Goal: Information Seeking & Learning: Check status

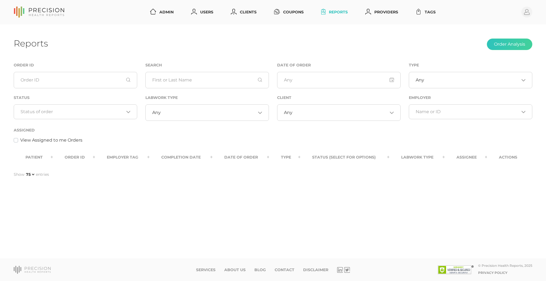
select select "75"
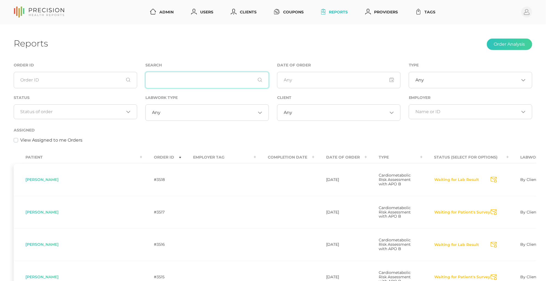
click at [171, 78] on input "text" at bounding box center [206, 80] width 123 height 16
paste input "[PERSON_NAME]"
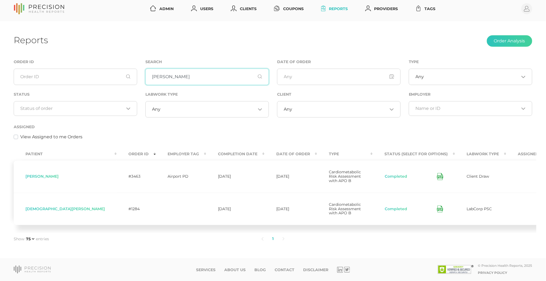
scroll to position [9, 0]
type input "[PERSON_NAME]"
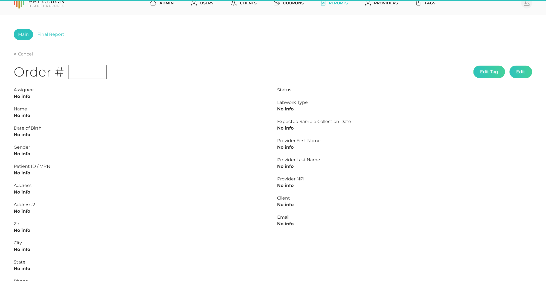
type input "L2505360703"
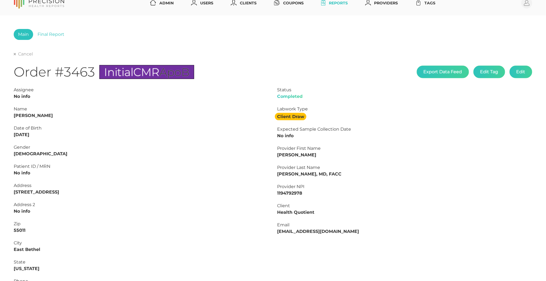
click at [25, 51] on div "Cancel" at bounding box center [273, 54] width 518 height 7
click at [25, 52] on link "Cancel" at bounding box center [23, 53] width 19 height 5
select select "75"
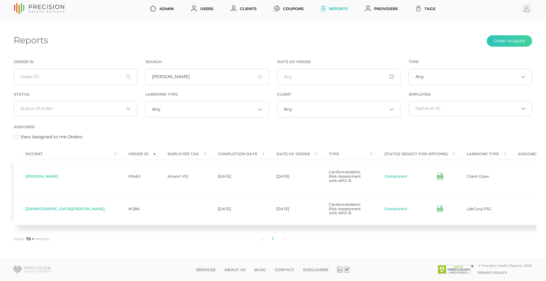
scroll to position [0, 0]
click at [384, 174] on button "Completed" at bounding box center [395, 176] width 23 height 5
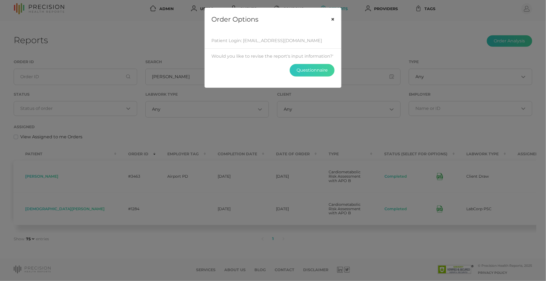
click at [333, 19] on button "×" at bounding box center [332, 19] width 17 height 23
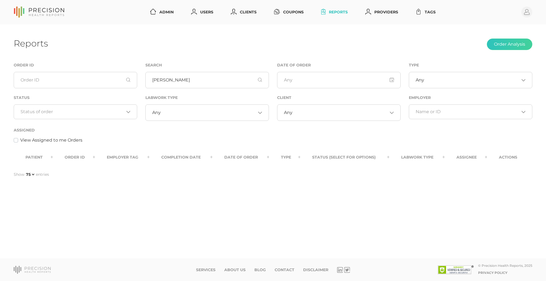
select select "75"
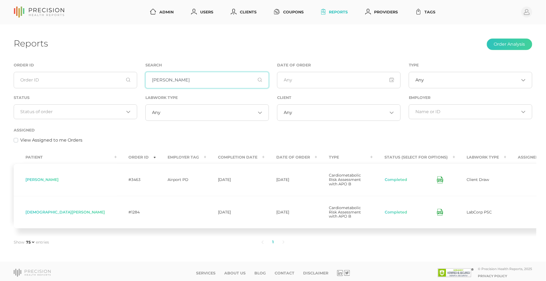
click at [192, 82] on input "[PERSON_NAME]" at bounding box center [206, 80] width 123 height 16
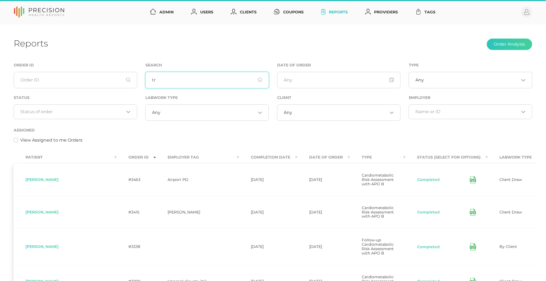
type input "t"
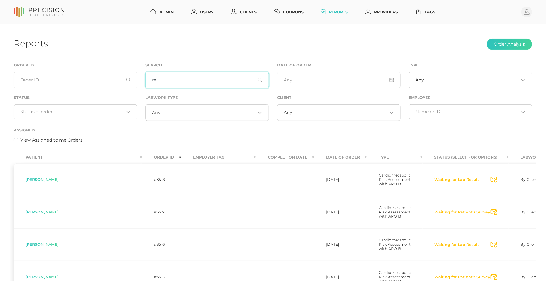
type input "r"
type input "[PERSON_NAME]"
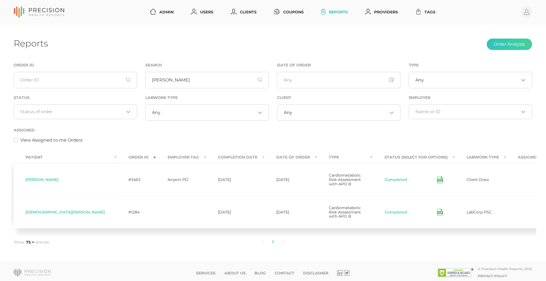
click at [373, 173] on td "Completed" at bounding box center [414, 180] width 82 height 33
click at [384, 182] on button "Completed" at bounding box center [395, 179] width 23 height 5
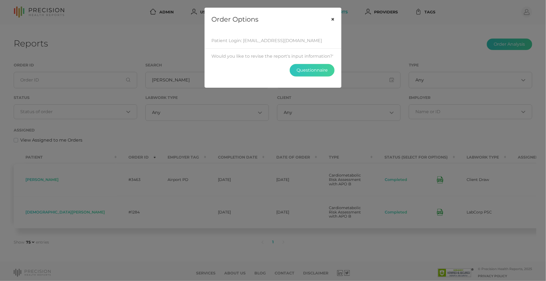
click at [331, 20] on button "×" at bounding box center [332, 19] width 17 height 23
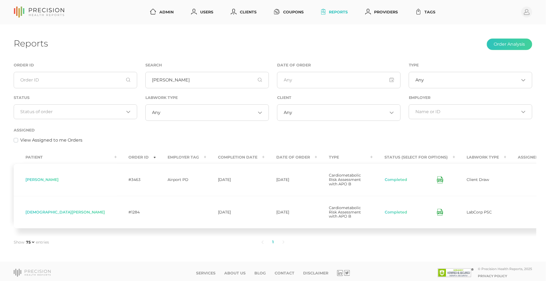
click at [156, 158] on th "Employer Tag" at bounding box center [181, 157] width 50 height 12
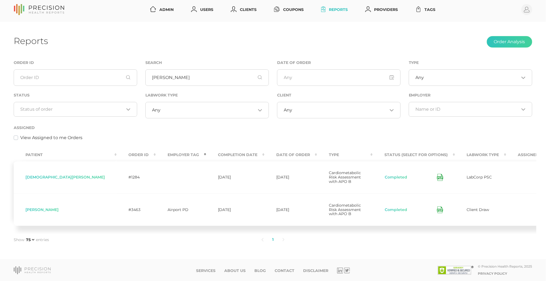
click at [437, 214] on icon at bounding box center [440, 210] width 6 height 7
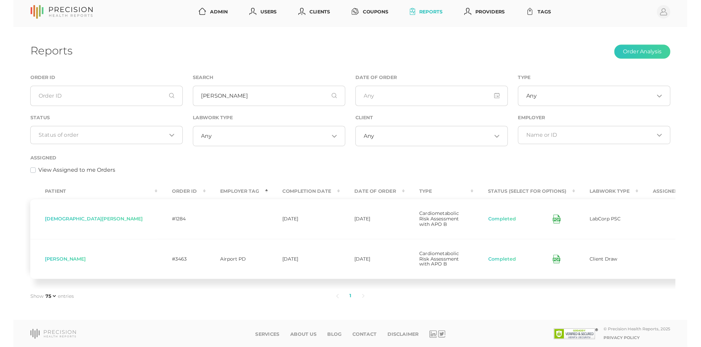
scroll to position [0, 0]
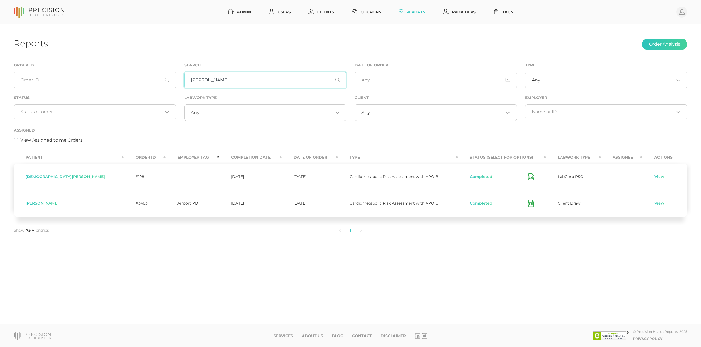
click at [272, 85] on input "[PERSON_NAME]" at bounding box center [265, 80] width 162 height 16
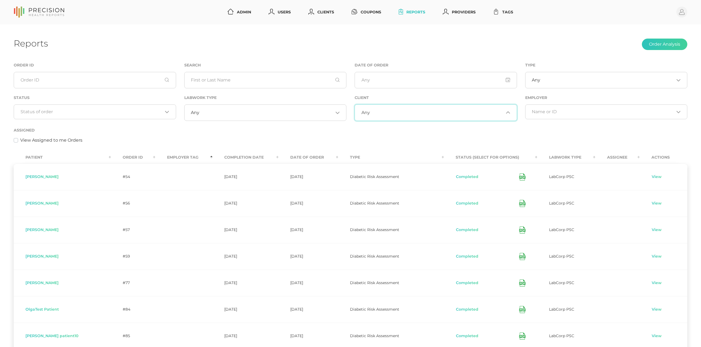
click at [405, 116] on input "Search for option" at bounding box center [437, 112] width 134 height 5
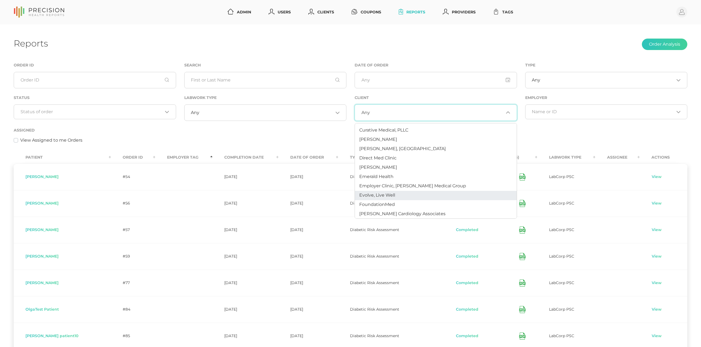
scroll to position [83, 0]
click at [384, 170] on span "[PERSON_NAME]" at bounding box center [378, 168] width 38 height 5
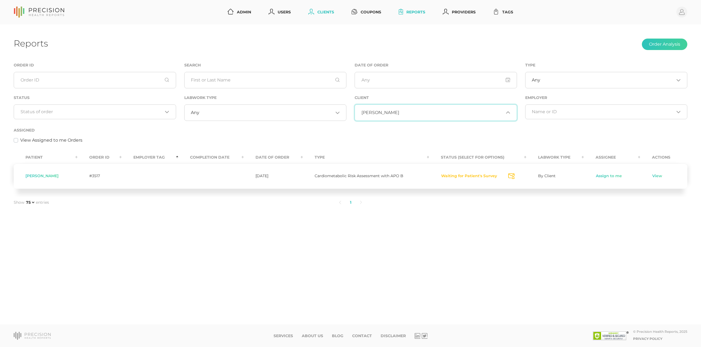
scroll to position [36, 0]
click at [325, 11] on link "Clients" at bounding box center [321, 12] width 30 height 10
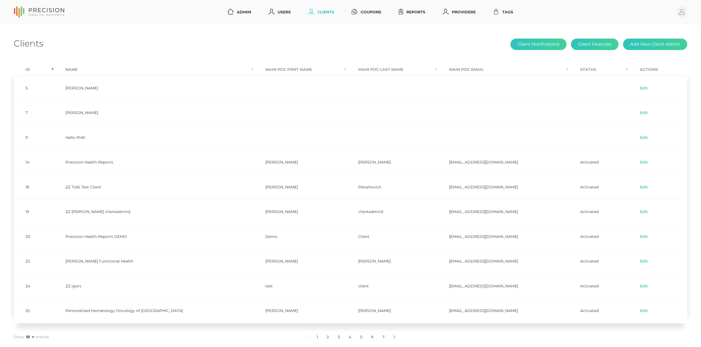
click at [26, 68] on th "Id" at bounding box center [34, 70] width 40 height 12
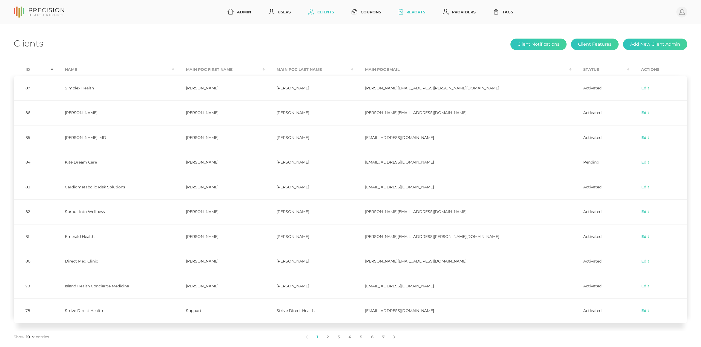
click at [408, 10] on link "Reports" at bounding box center [411, 12] width 31 height 10
select select "75"
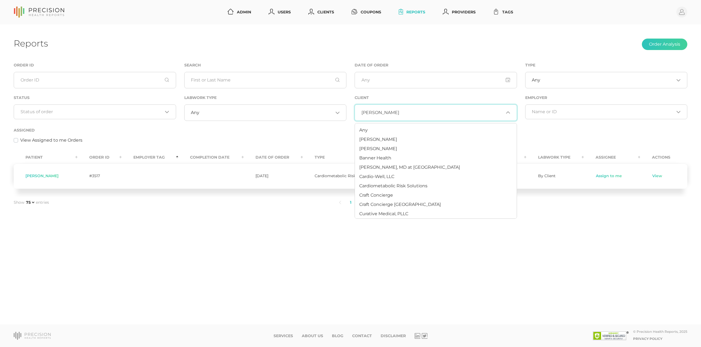
drag, startPoint x: 414, startPoint y: 110, endPoint x: 398, endPoint y: 136, distance: 30.7
click at [413, 111] on input "Search for option" at bounding box center [451, 112] width 105 height 5
click at [373, 131] on li "Any" at bounding box center [436, 130] width 162 height 9
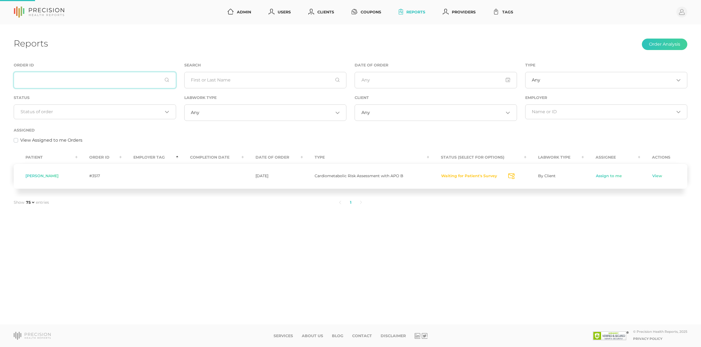
click at [78, 81] on input "text" at bounding box center [95, 80] width 162 height 16
type input "3"
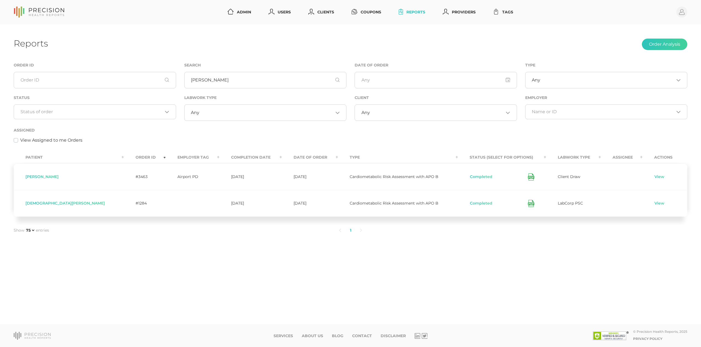
select select "75"
